Goal: Complete application form

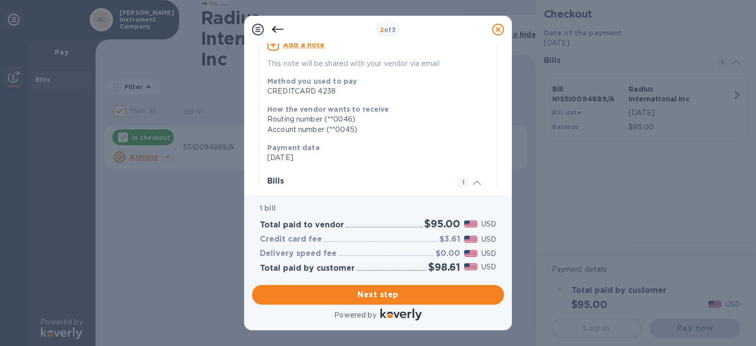
scroll to position [192, 0]
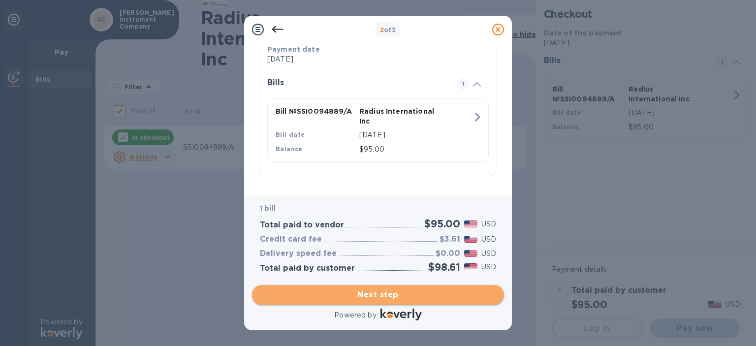
click at [390, 289] on span "Next step" at bounding box center [378, 295] width 236 height 12
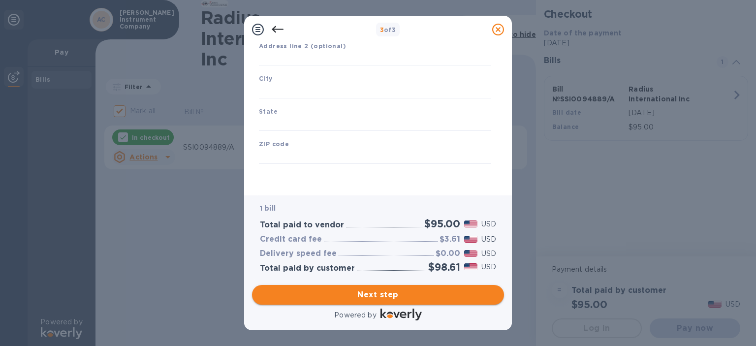
type input "[GEOGRAPHIC_DATA]"
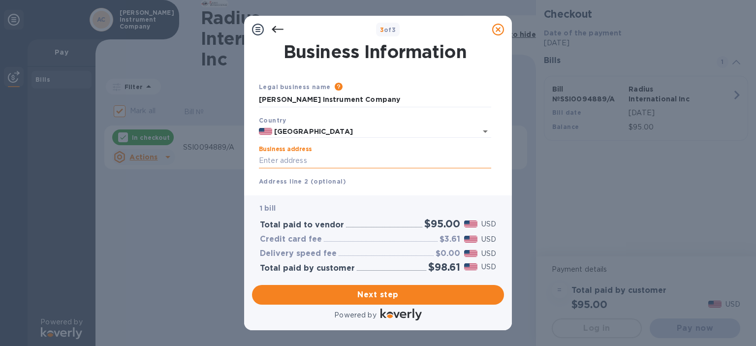
click at [293, 162] on input "Business address" at bounding box center [375, 161] width 232 height 15
type input "[STREET_ADDRESS][PERSON_NAME]"
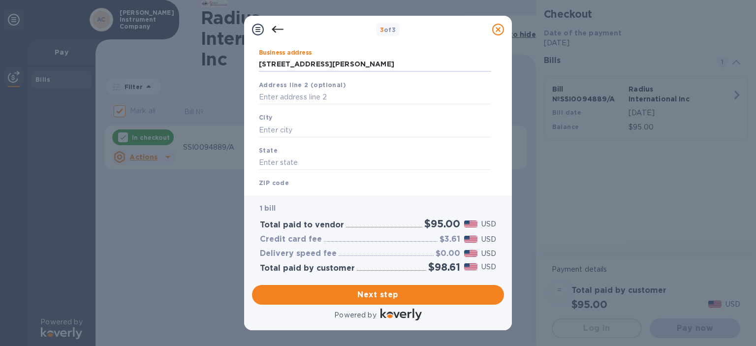
scroll to position [98, 0]
click at [321, 121] on div "City" at bounding box center [375, 122] width 240 height 33
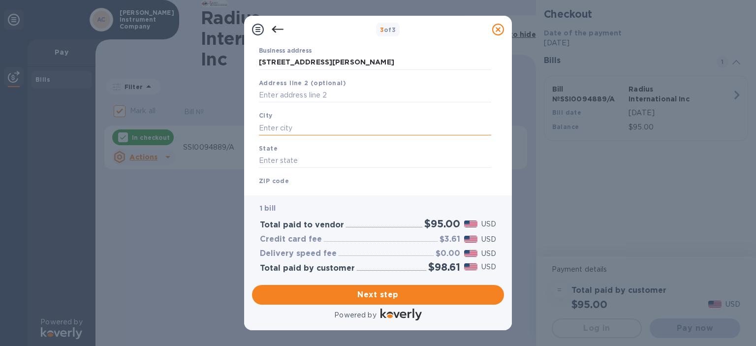
click at [321, 129] on input "text" at bounding box center [375, 128] width 232 height 15
type input "[GEOGRAPHIC_DATA]"
type input "L"
type input "D"
type input "FL"
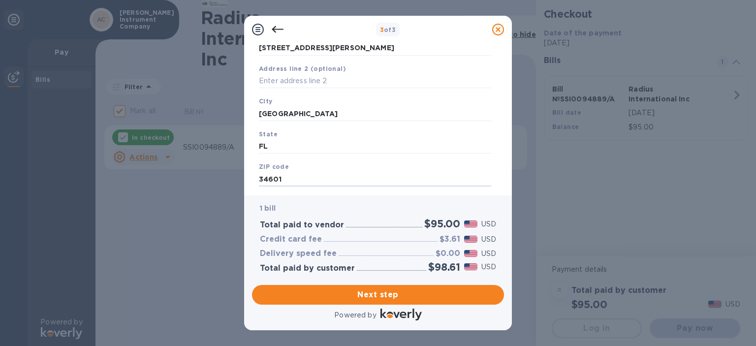
scroll to position [136, 0]
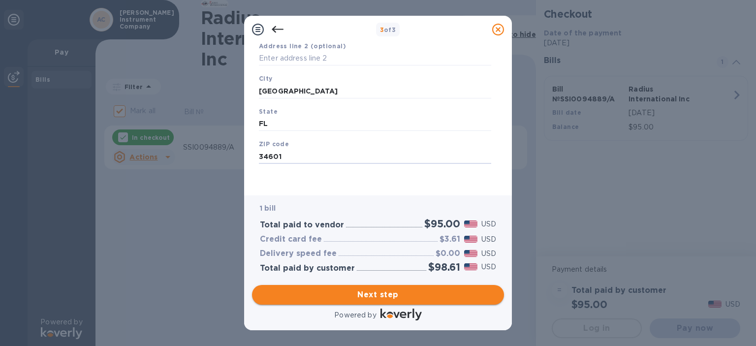
type input "34601"
click at [388, 294] on span "Next step" at bounding box center [378, 295] width 236 height 12
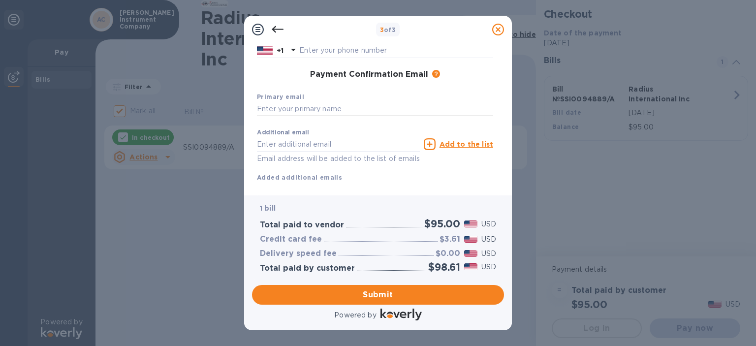
click at [356, 112] on input "text" at bounding box center [375, 109] width 236 height 15
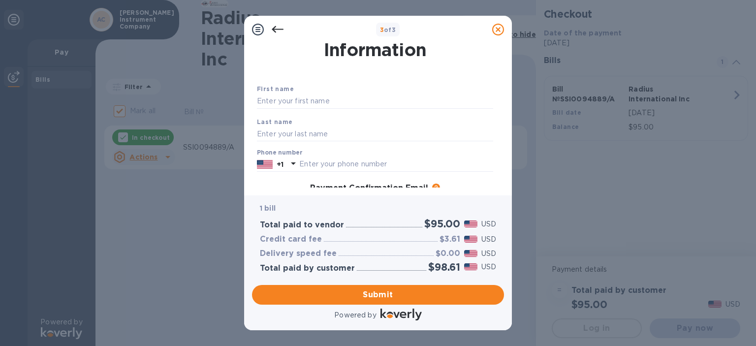
scroll to position [0, 0]
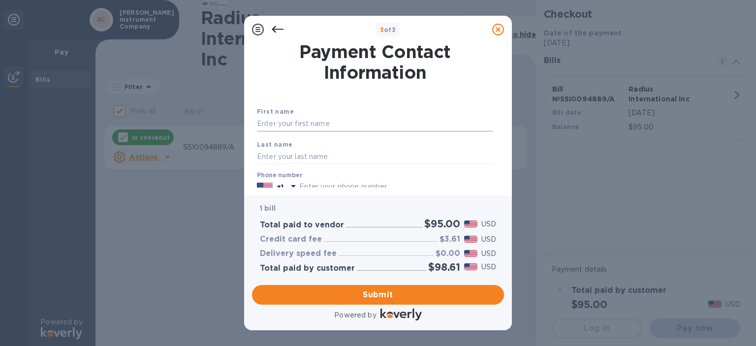
click at [342, 126] on input "text" at bounding box center [375, 124] width 236 height 15
type input "[PERSON_NAME]"
type input "8772416747"
type input "[PERSON_NAME][EMAIL_ADDRESS][DOMAIN_NAME]"
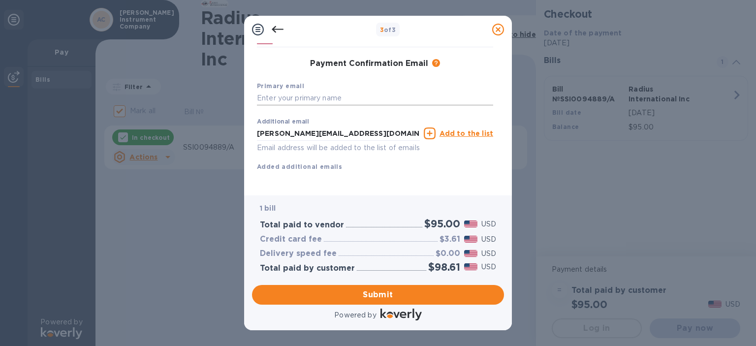
scroll to position [160, 0]
drag, startPoint x: 392, startPoint y: 124, endPoint x: 208, endPoint y: 128, distance: 184.7
click at [208, 128] on div "3 of 3 Payment Contact Information First name [PERSON_NAME] Last name [PERSON_N…" at bounding box center [378, 173] width 756 height 346
click at [297, 91] on input "text" at bounding box center [375, 98] width 236 height 15
paste input "[PERSON_NAME][EMAIL_ADDRESS][DOMAIN_NAME]"
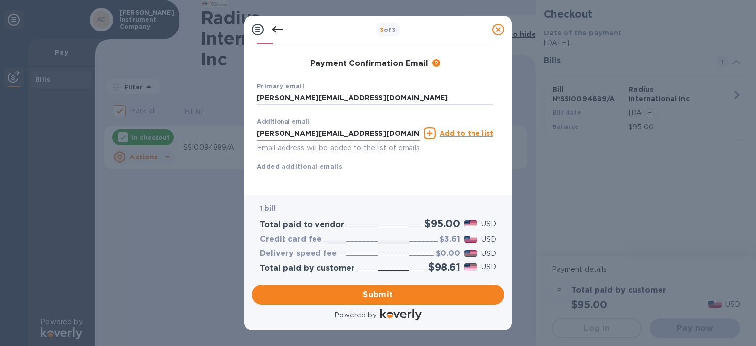
type input "[PERSON_NAME][EMAIL_ADDRESS][DOMAIN_NAME]"
drag, startPoint x: 384, startPoint y: 125, endPoint x: 73, endPoint y: 123, distance: 310.7
click at [73, 123] on div "3 of 3 Payment Contact Information First name [PERSON_NAME] Last name [PERSON_N…" at bounding box center [378, 173] width 756 height 346
click at [376, 169] on div "First name [PERSON_NAME] Last name [PERSON_NAME] Phone number [PHONE_NUMBER] Pa…" at bounding box center [375, 73] width 236 height 228
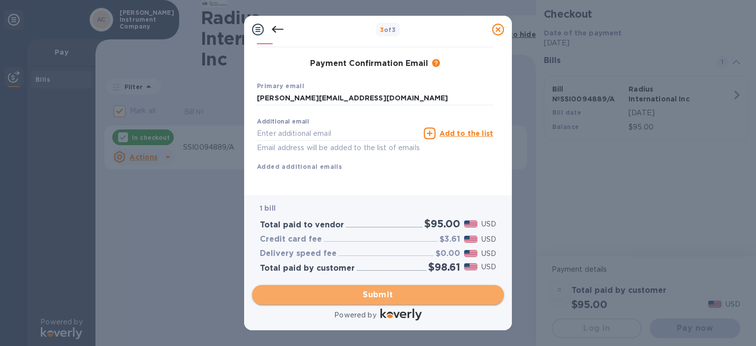
click at [366, 295] on span "Submit" at bounding box center [378, 295] width 236 height 12
click at [371, 299] on span "Submit" at bounding box center [378, 295] width 236 height 12
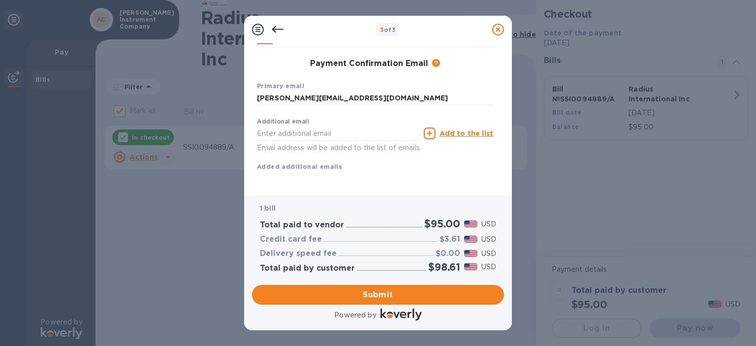
scroll to position [0, 0]
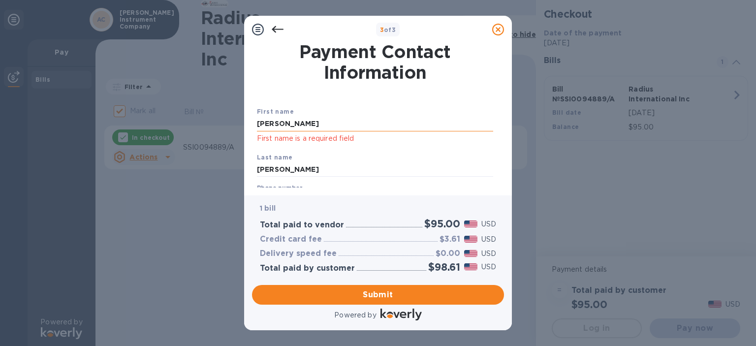
click at [353, 128] on input "[PERSON_NAME]" at bounding box center [375, 124] width 236 height 15
drag, startPoint x: 424, startPoint y: 123, endPoint x: 194, endPoint y: 118, distance: 230.0
click at [194, 118] on div "3 of 3 Payment Contact Information First name [PERSON_NAME] First name is a req…" at bounding box center [378, 173] width 756 height 346
type input "[PERSON_NAME]"
click button "Submit" at bounding box center [0, 0] width 0 height 0
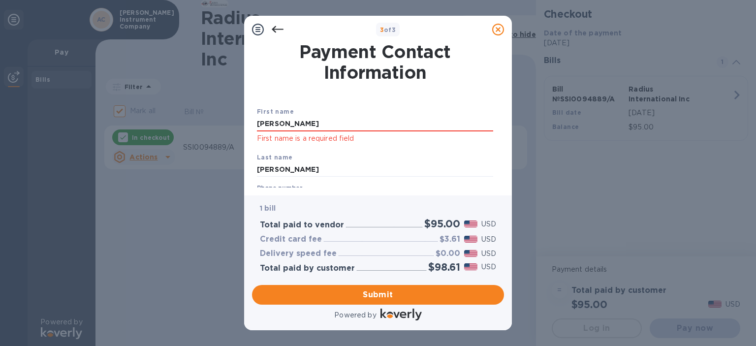
click at [313, 90] on div "First name [PERSON_NAME] First name is a required field Last name [PERSON_NAME]…" at bounding box center [375, 211] width 240 height 245
click at [314, 129] on input "[PERSON_NAME]" at bounding box center [375, 124] width 236 height 15
click at [293, 163] on input "[PERSON_NAME]" at bounding box center [375, 169] width 236 height 15
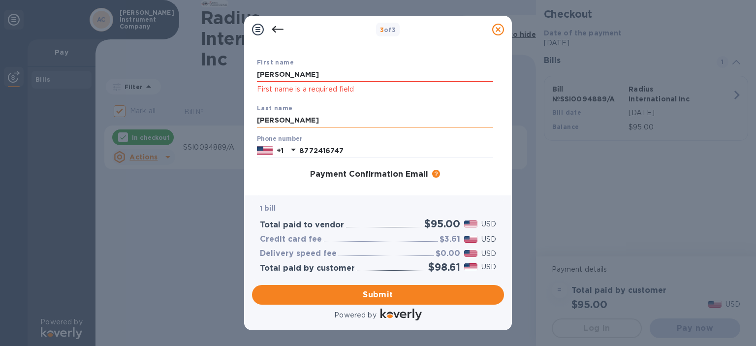
scroll to position [172, 0]
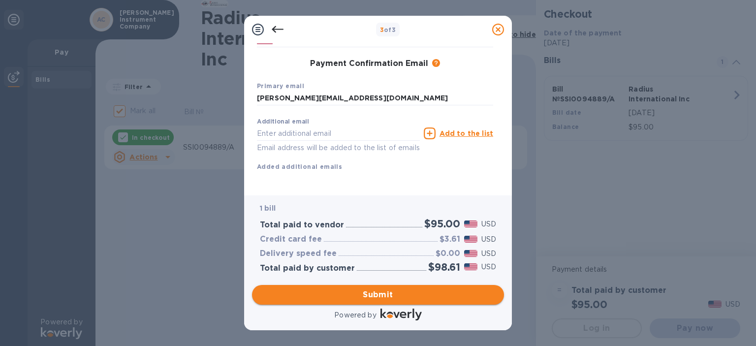
click at [331, 295] on span "Submit" at bounding box center [378, 295] width 236 height 12
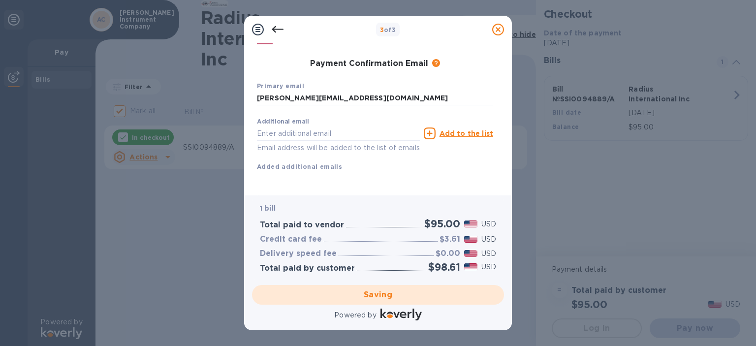
checkbox input "false"
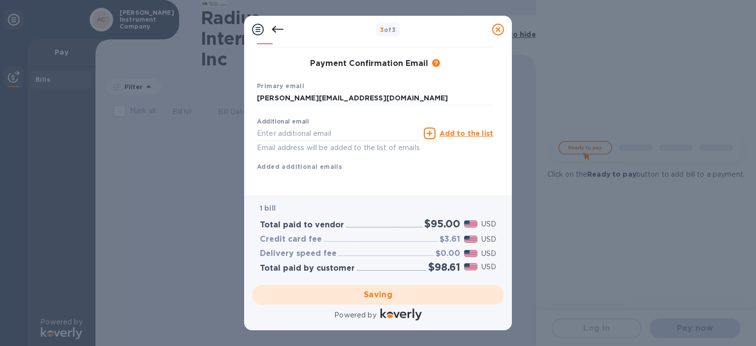
scroll to position [0, 0]
